Goal: Navigation & Orientation: Find specific page/section

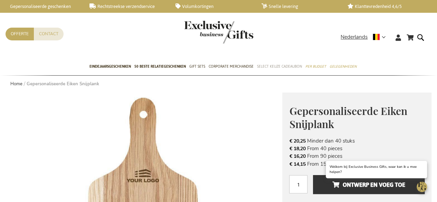
drag, startPoint x: 0, startPoint y: 0, endPoint x: 286, endPoint y: 62, distance: 292.6
click at [286, 62] on link "Select Keuze Cadeaubon" at bounding box center [279, 66] width 45 height 17
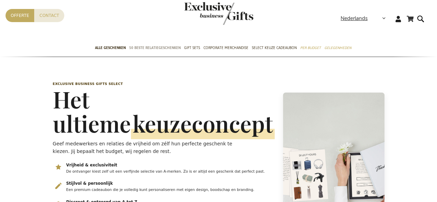
scroll to position [0, 3]
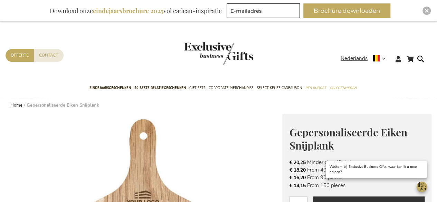
scroll to position [21, 0]
